Goal: Communication & Community: Answer question/provide support

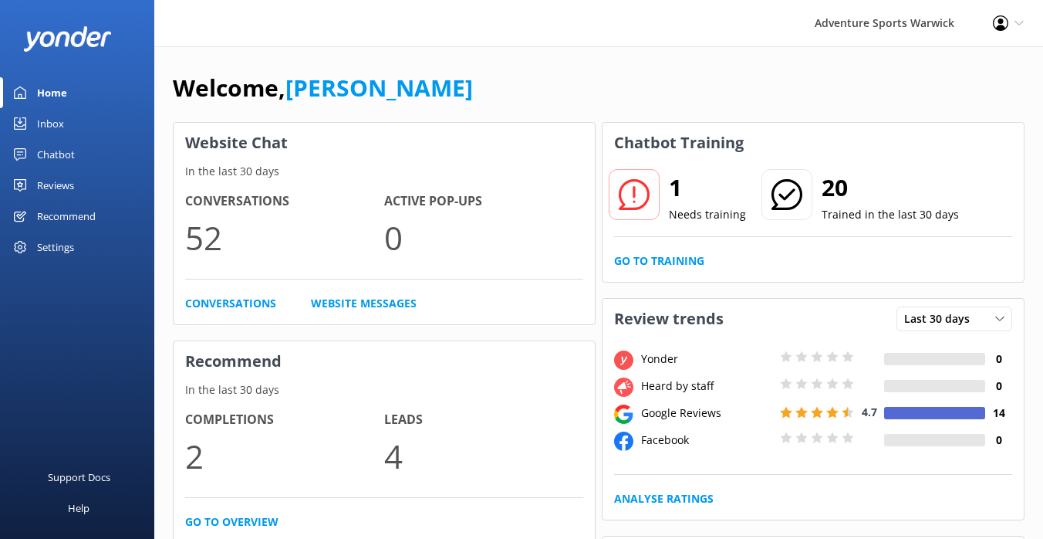
click at [63, 114] on link "Inbox" at bounding box center [77, 123] width 154 height 31
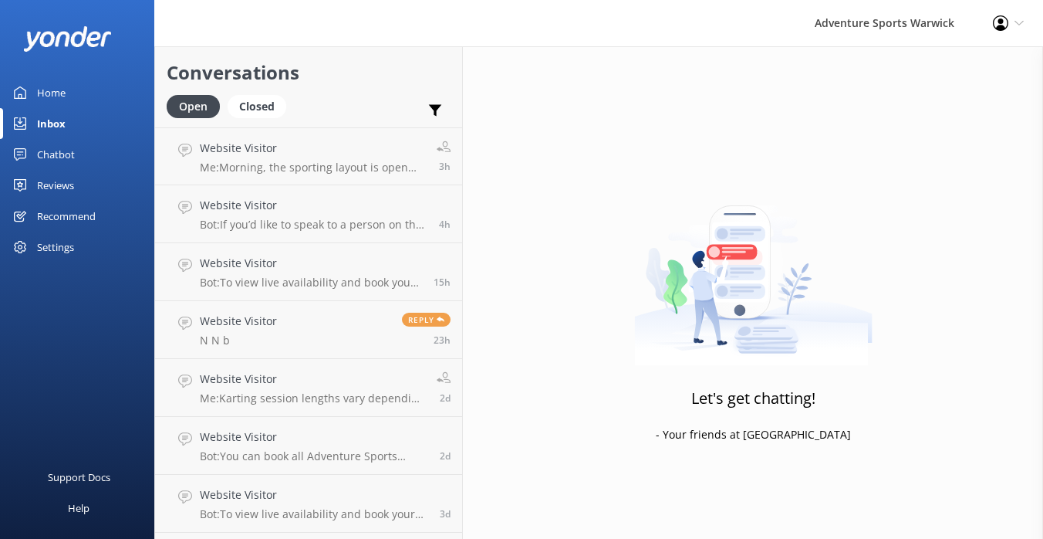
click at [58, 94] on div "Home" at bounding box center [51, 92] width 29 height 31
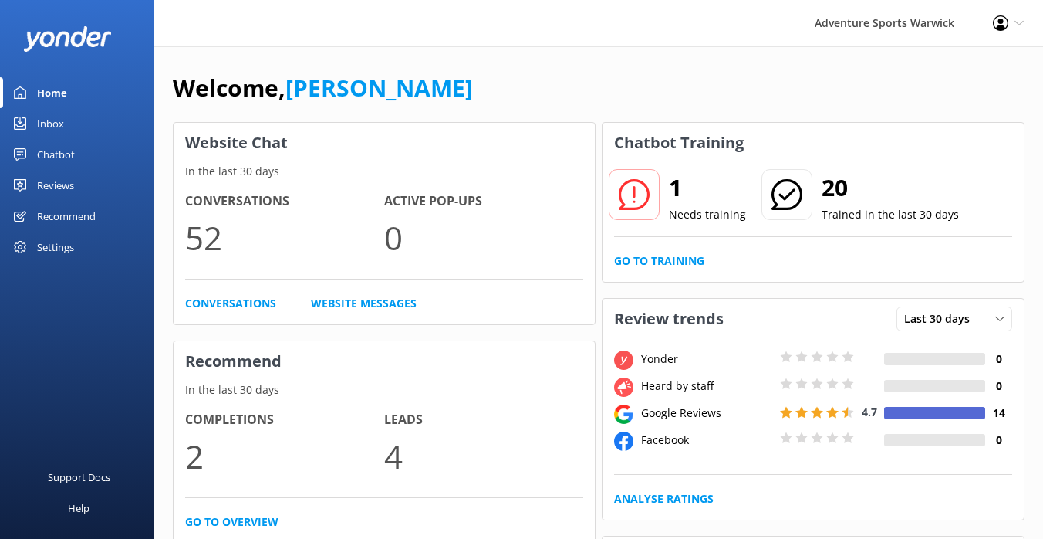
click at [699, 265] on link "Go to Training" at bounding box center [659, 260] width 90 height 17
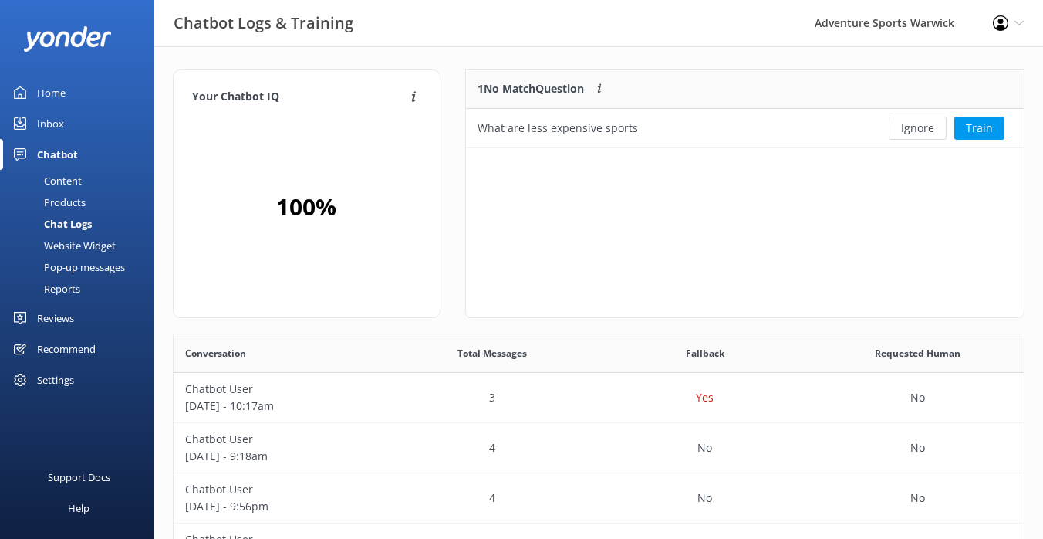
scroll to position [78, 558]
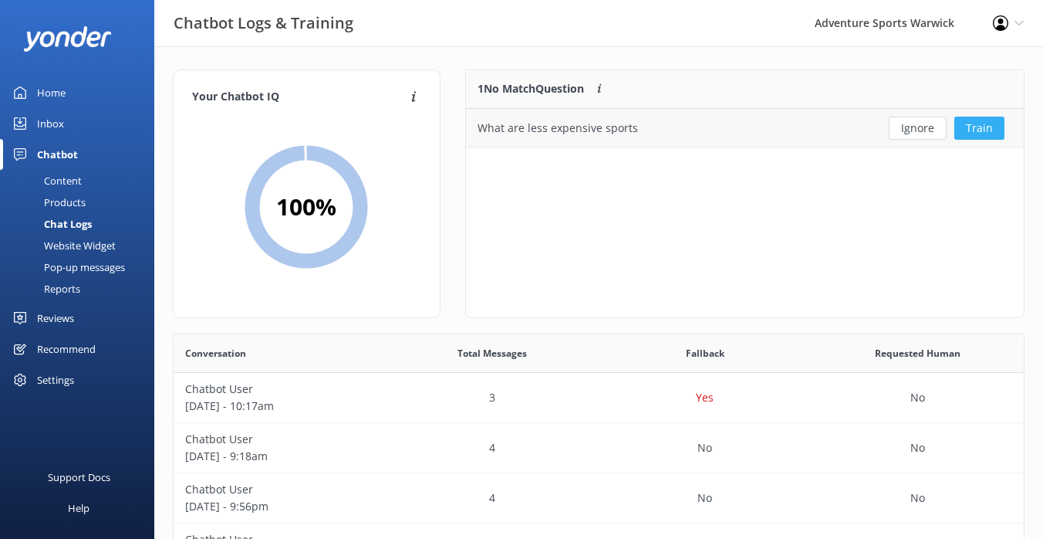
click at [979, 126] on button "Train" at bounding box center [979, 128] width 50 height 23
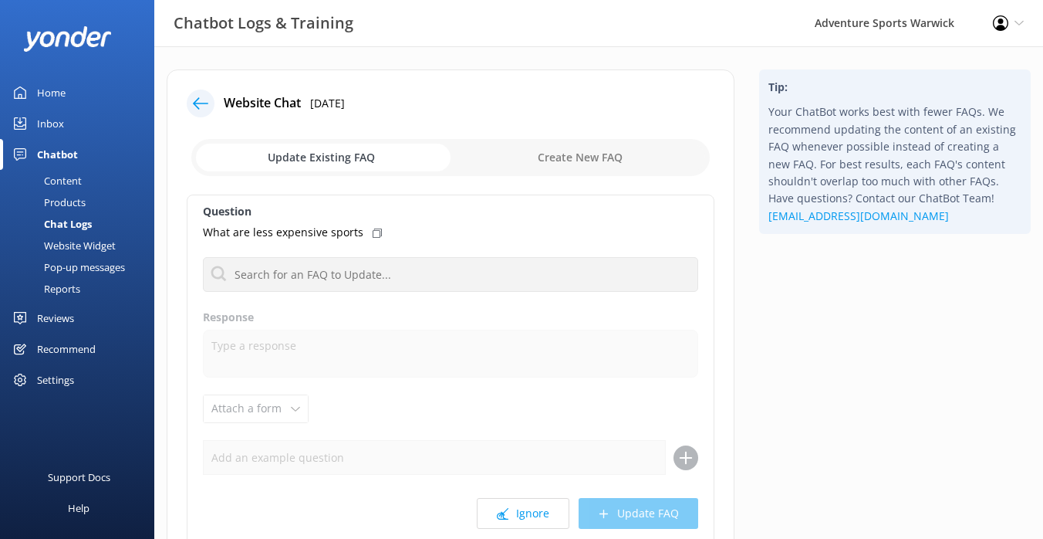
click at [597, 163] on input "checkbox" at bounding box center [450, 157] width 518 height 37
checkbox input "true"
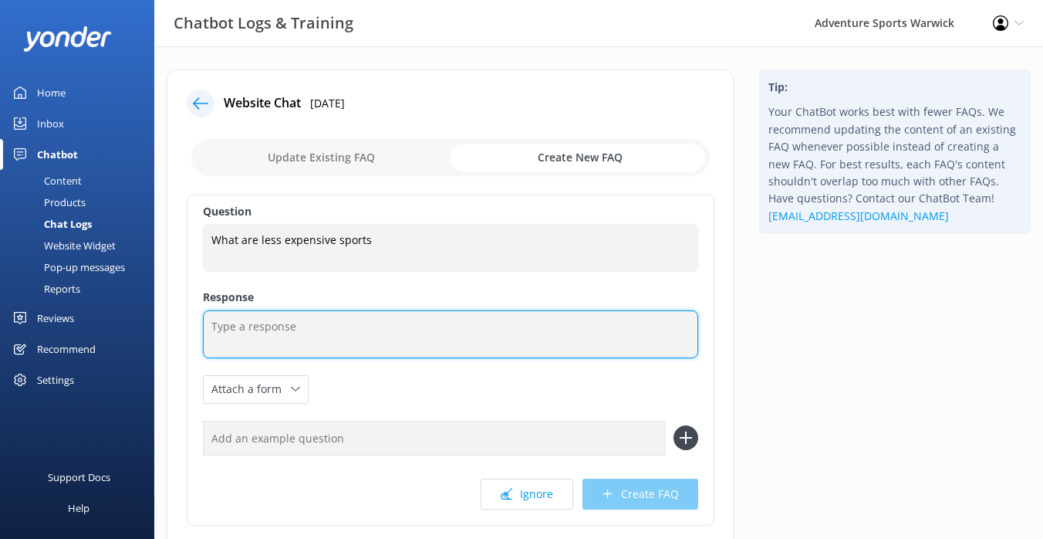
click at [281, 341] on textarea at bounding box center [450, 334] width 495 height 48
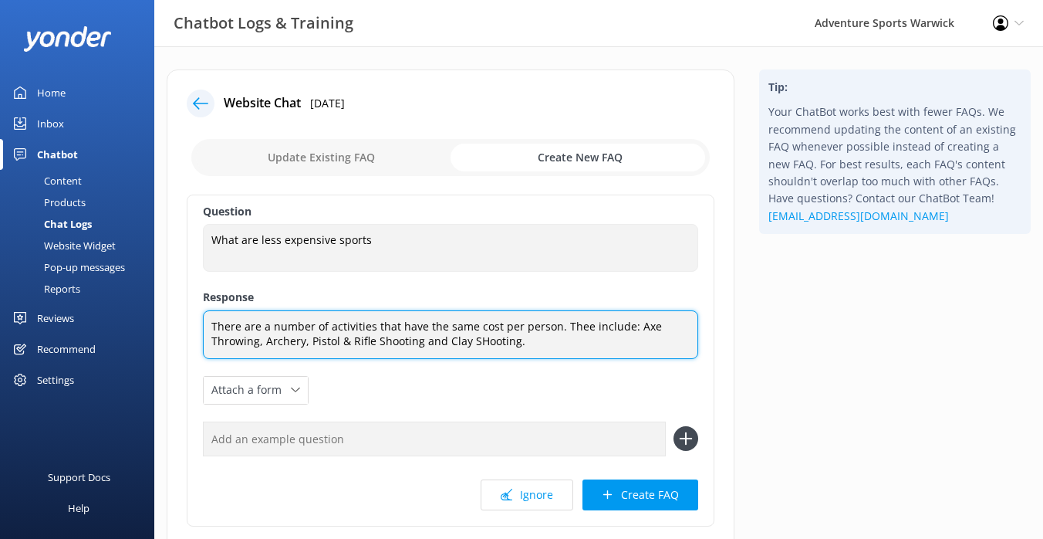
click at [483, 340] on textarea "There are a number of activities that have the same cost per person. Thee inclu…" at bounding box center [450, 334] width 495 height 49
click at [527, 341] on textarea "There are a number of activities that have the same cost per person. Thee inclu…" at bounding box center [450, 334] width 495 height 49
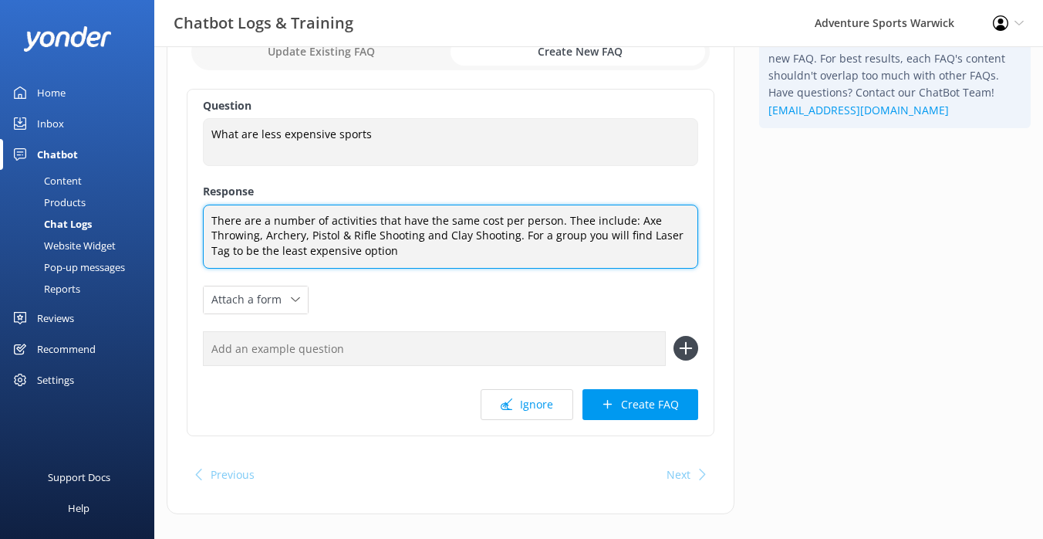
scroll to position [127, 0]
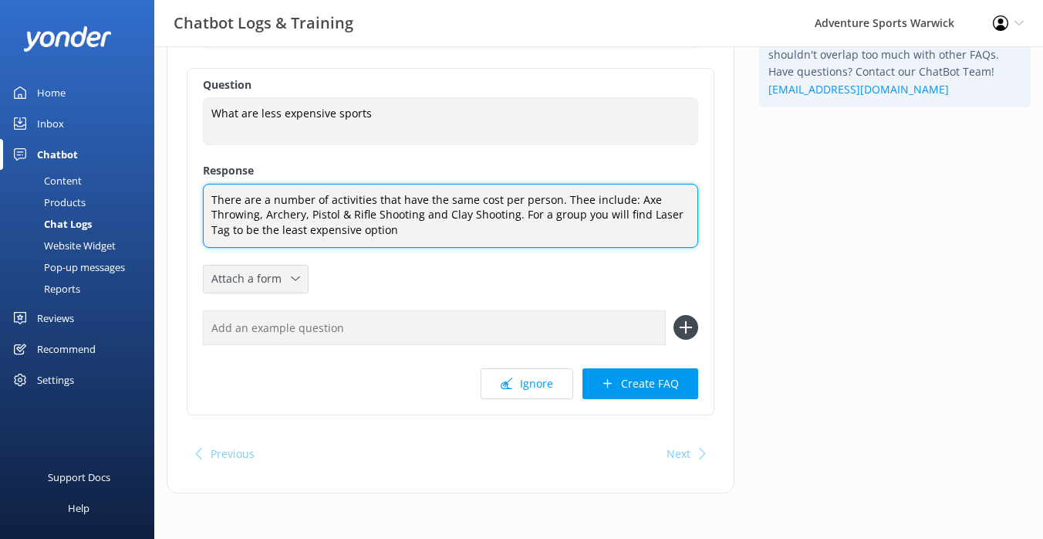
type textarea "There are a number of activities that have the same cost per person. Thee inclu…"
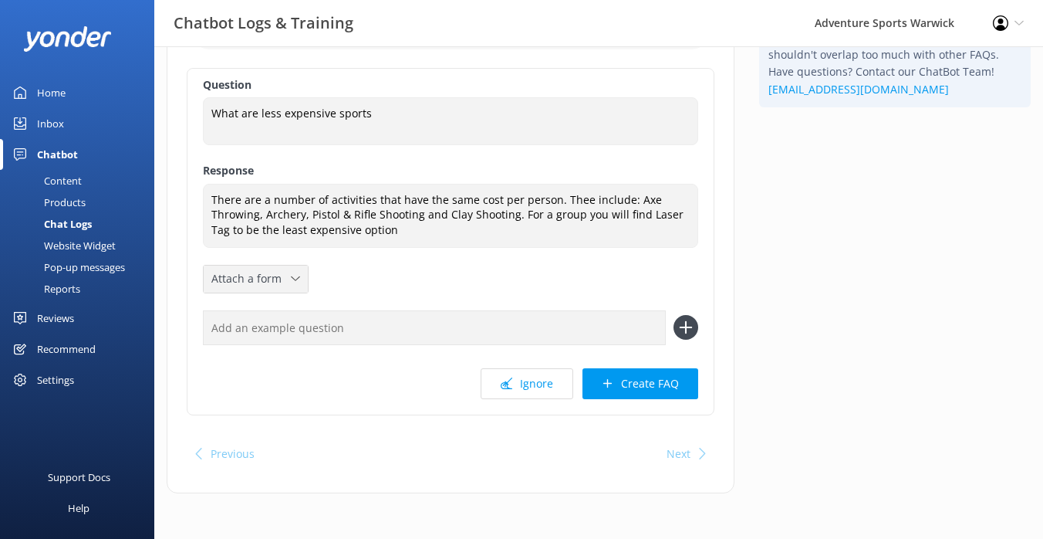
click at [292, 274] on icon at bounding box center [295, 278] width 9 height 9
click at [262, 344] on div "Check availability" at bounding box center [250, 342] width 76 height 15
click at [336, 321] on input "text" at bounding box center [434, 327] width 463 height 35
click at [229, 329] on input "Chaepest activity" at bounding box center [434, 327] width 463 height 35
click at [329, 323] on input "Chepest activity" at bounding box center [434, 327] width 463 height 35
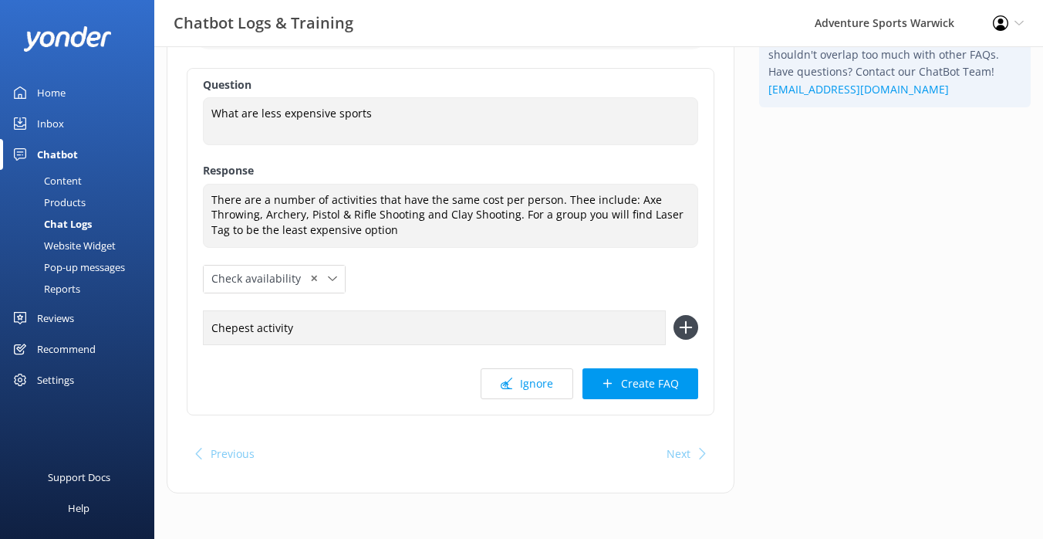
click at [231, 329] on input "Chepest activity" at bounding box center [434, 327] width 463 height 35
click at [369, 312] on input "Cheapest activity" at bounding box center [434, 327] width 463 height 35
type input "Cheapest activity"
click at [683, 331] on icon at bounding box center [686, 327] width 25 height 25
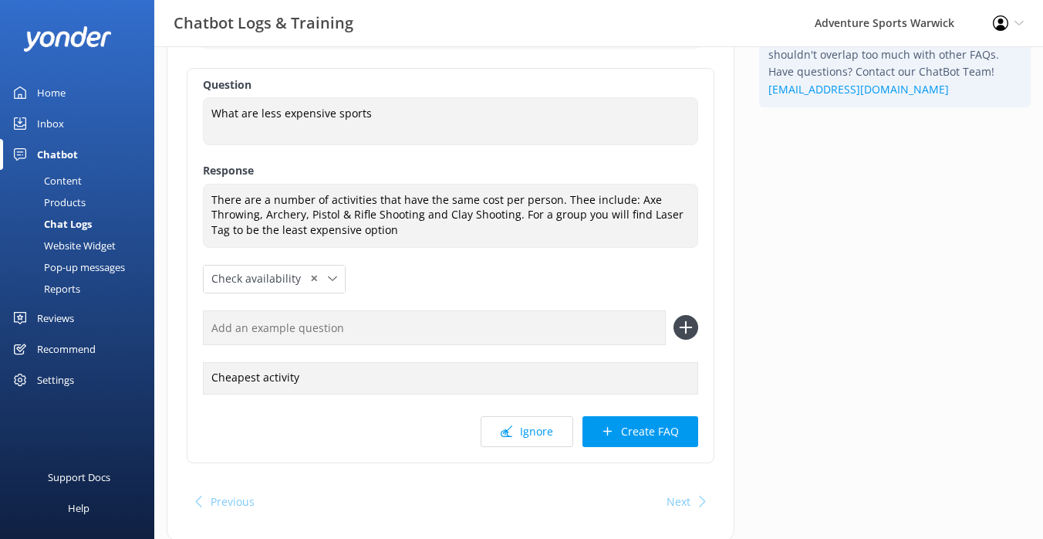
click at [350, 327] on input "text" at bounding box center [434, 327] width 463 height 35
type input "Low cost activity"
click at [648, 430] on button "Create FAQ" at bounding box center [641, 431] width 116 height 31
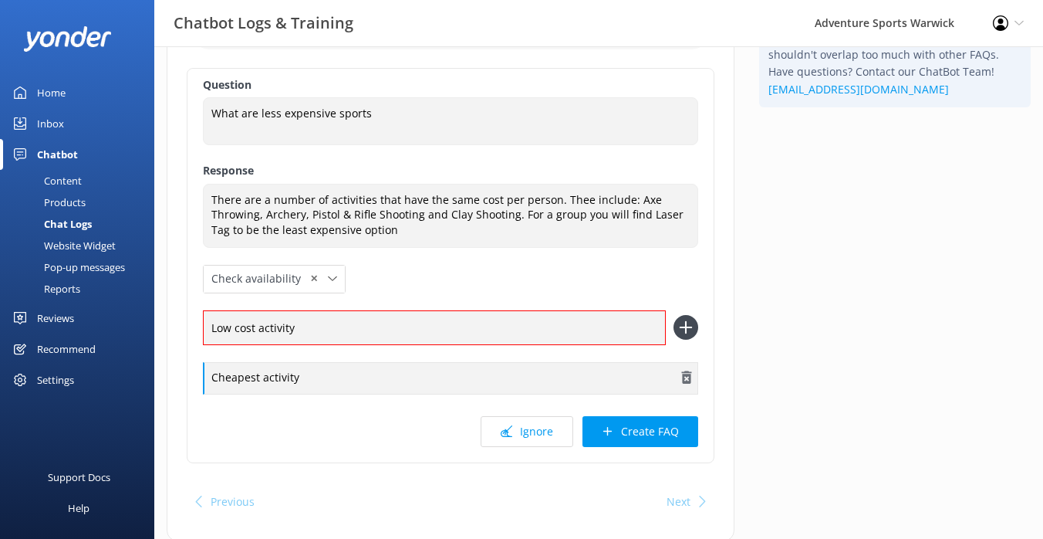
click at [467, 383] on div "Cheapest activity" at bounding box center [450, 378] width 495 height 32
click at [416, 314] on input "Low cost activity" at bounding box center [434, 327] width 463 height 35
click at [684, 329] on icon at bounding box center [686, 327] width 25 height 25
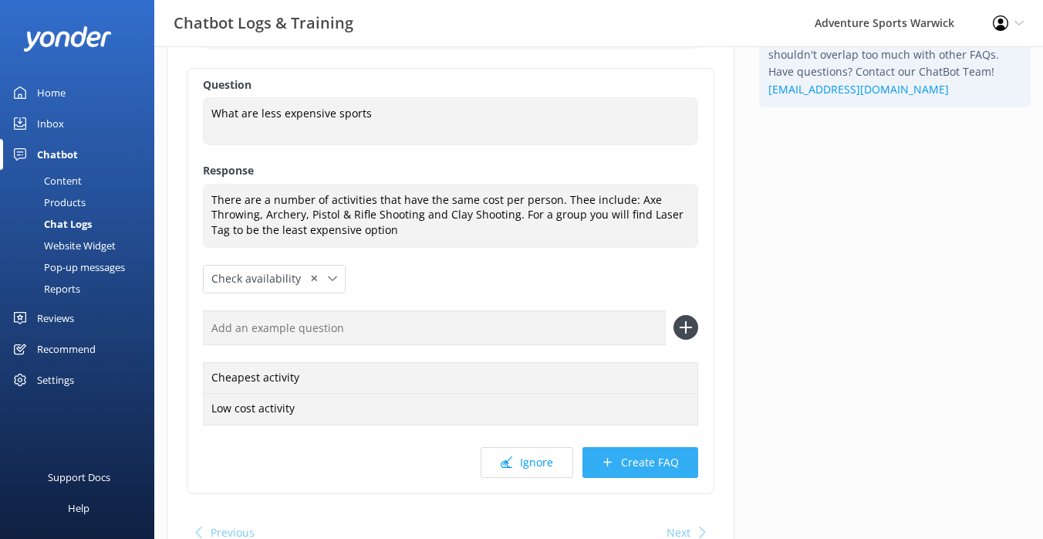
click at [639, 457] on button "Create FAQ" at bounding box center [641, 462] width 116 height 31
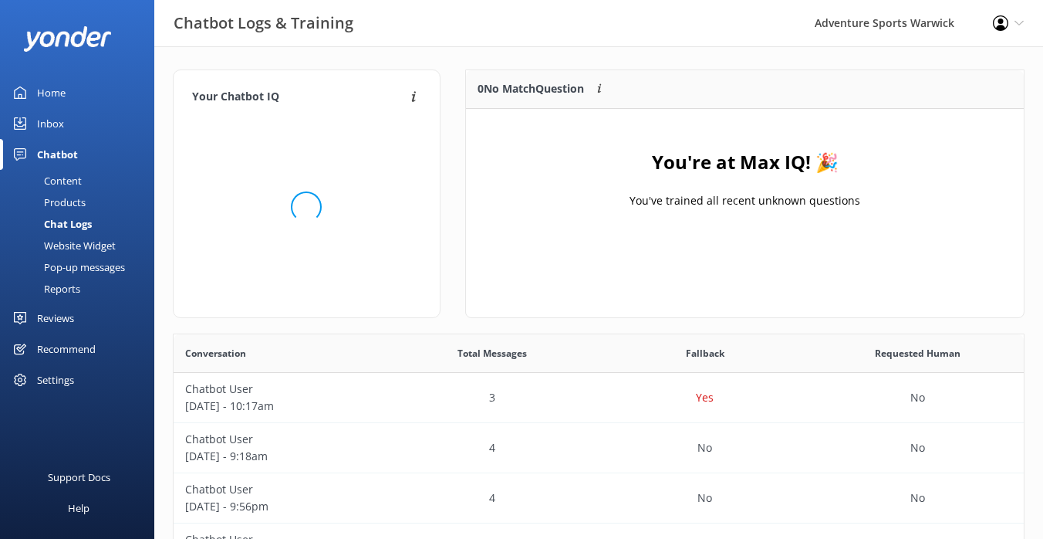
scroll to position [193, 558]
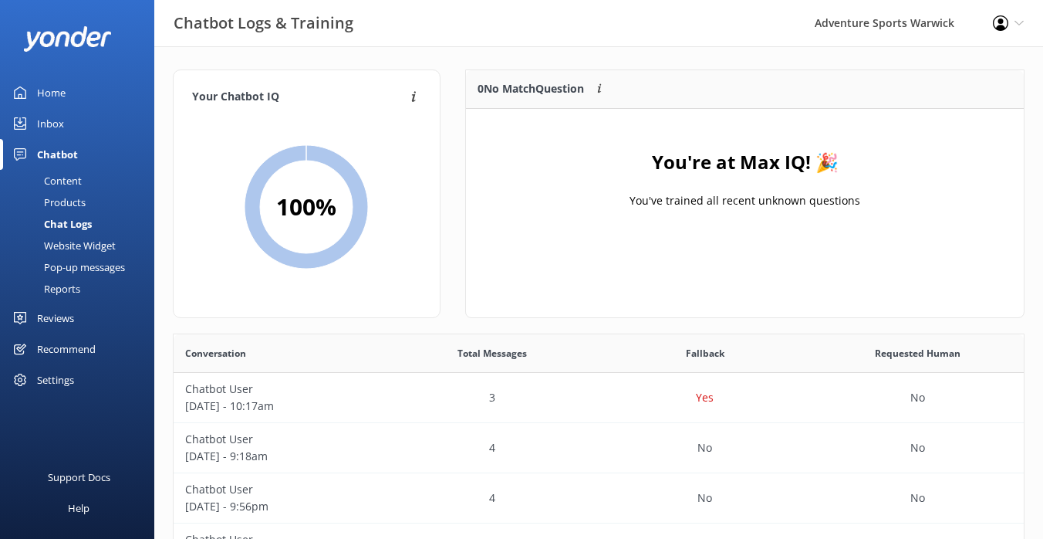
click at [59, 323] on div "Reviews" at bounding box center [55, 317] width 37 height 31
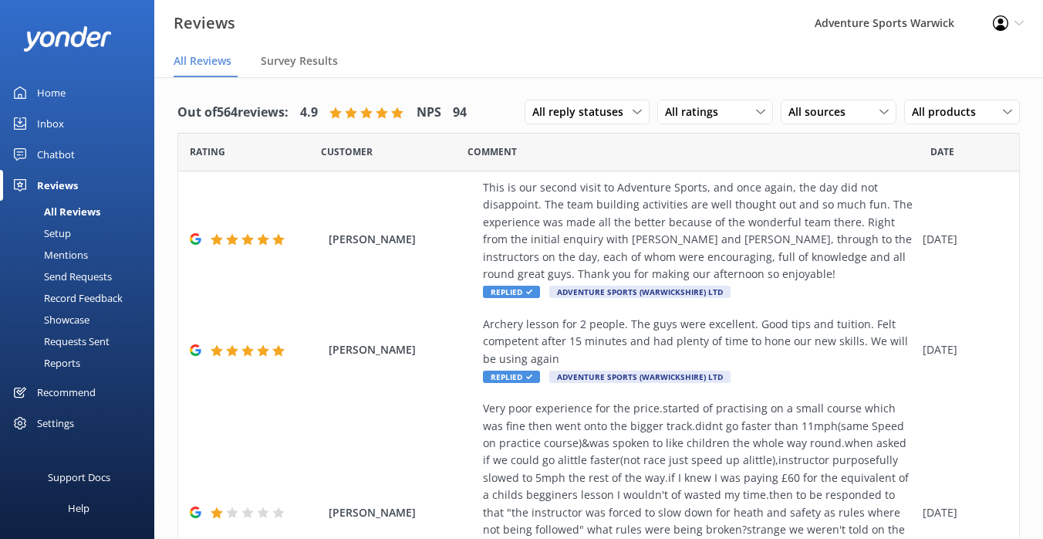
click at [47, 88] on div "Home" at bounding box center [51, 92] width 29 height 31
